Goal: Answer question/provide support

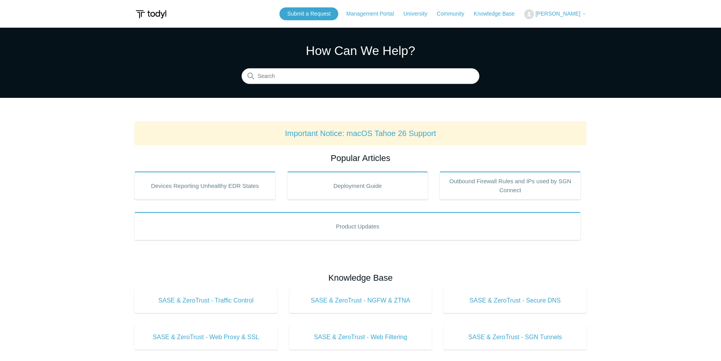
click at [584, 15] on icon at bounding box center [584, 14] width 5 height 5
click at [576, 32] on link "My Support Requests" at bounding box center [563, 31] width 76 height 14
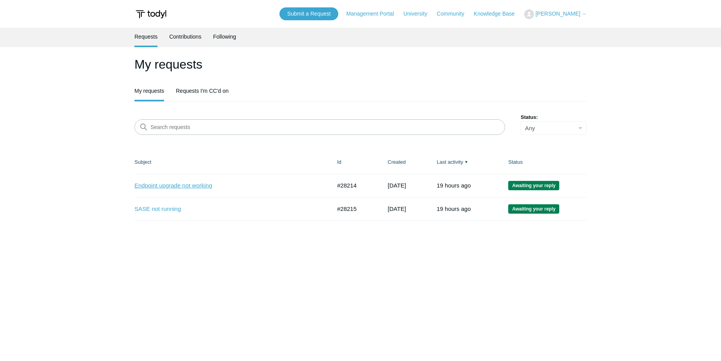
click at [178, 186] on link "Endpoint upgrade not working" at bounding box center [227, 185] width 185 height 9
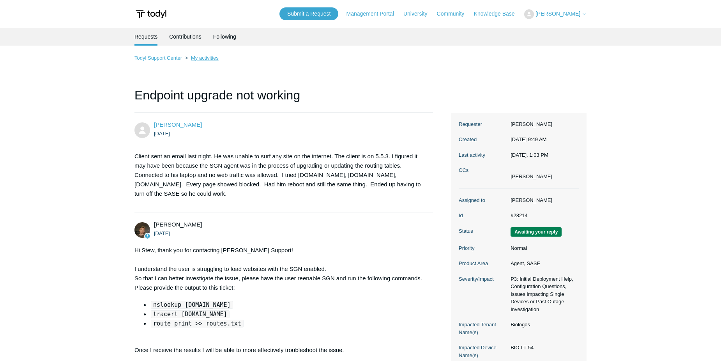
click at [203, 58] on link "My activities" at bounding box center [205, 58] width 28 height 6
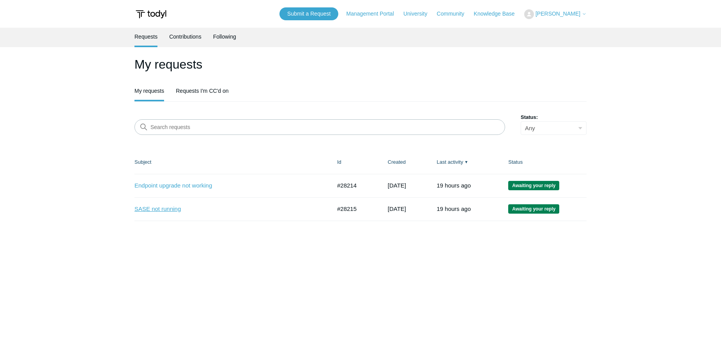
click at [154, 209] on link "SASE not running" at bounding box center [227, 209] width 185 height 9
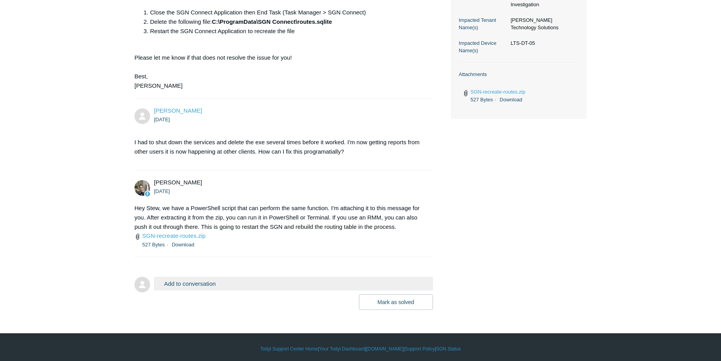
scroll to position [286, 0]
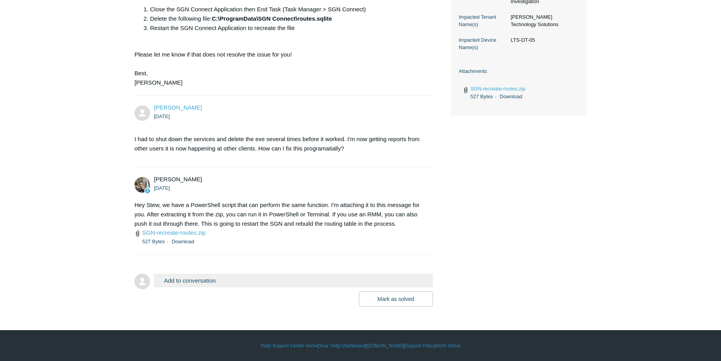
click at [231, 278] on button "Add to conversation" at bounding box center [293, 281] width 279 height 14
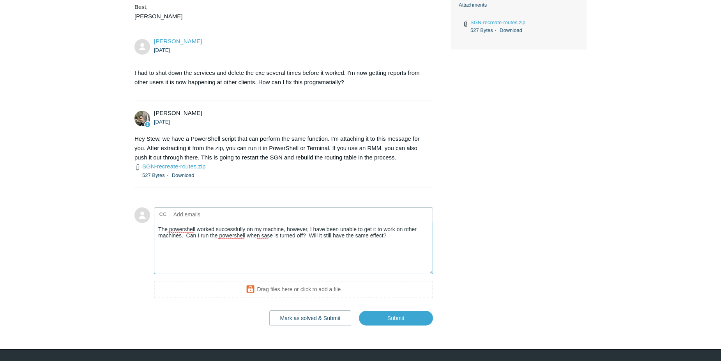
scroll to position [372, 0]
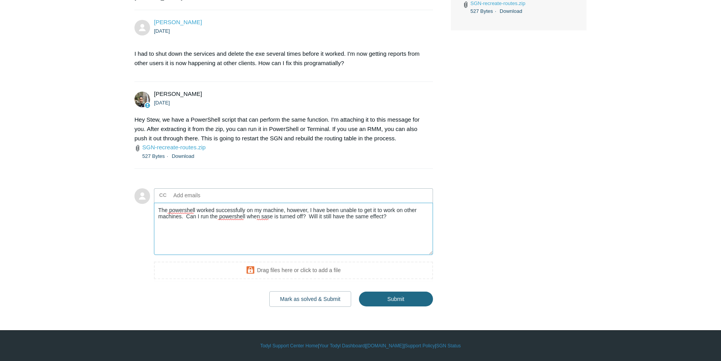
type textarea "The powershell worked successfully on my machine, however, I have been unable t…"
click at [398, 300] on input "Submit" at bounding box center [396, 300] width 74 height 16
